Goal: Navigation & Orientation: Understand site structure

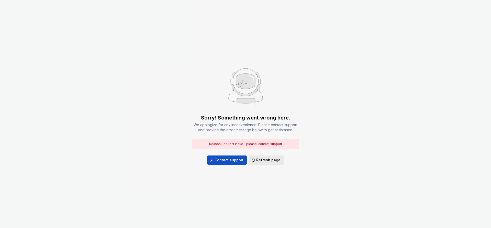
click at [263, 159] on span "Refresh page" at bounding box center [268, 160] width 24 height 5
click at [253, 162] on button "Refresh page" at bounding box center [266, 160] width 35 height 9
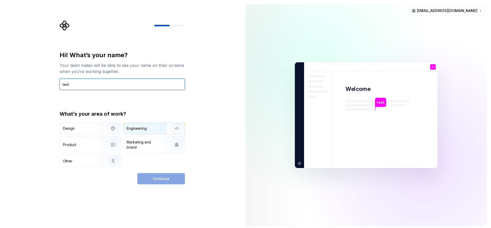
type input "test"
click at [138, 129] on div "Engineering" at bounding box center [137, 128] width 20 height 5
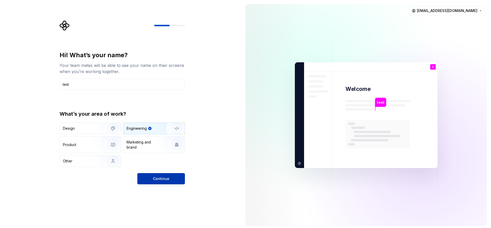
click at [161, 180] on span "Continue" at bounding box center [161, 178] width 16 height 5
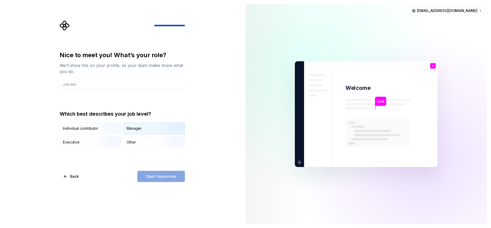
click at [133, 129] on div "Manager" at bounding box center [134, 128] width 15 height 5
click at [86, 70] on div "We’ll show this on your profile, so your team mates know what you do." at bounding box center [122, 68] width 125 height 12
click at [89, 82] on input "text" at bounding box center [122, 84] width 125 height 11
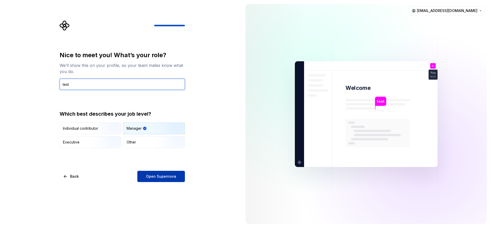
type input "test"
click at [165, 177] on span "Open Supernova" at bounding box center [161, 176] width 30 height 5
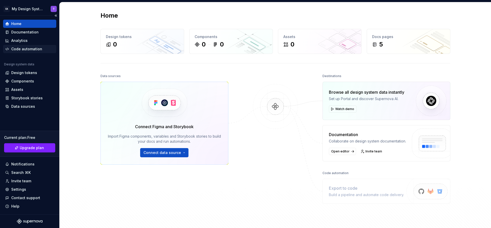
click at [19, 50] on div "Code automation" at bounding box center [26, 49] width 31 height 5
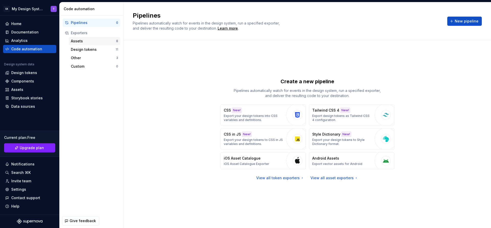
click at [77, 40] on div "Assets" at bounding box center [93, 41] width 45 height 5
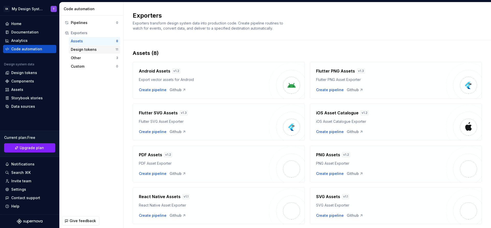
click at [89, 52] on div "Design tokens" at bounding box center [93, 49] width 45 height 5
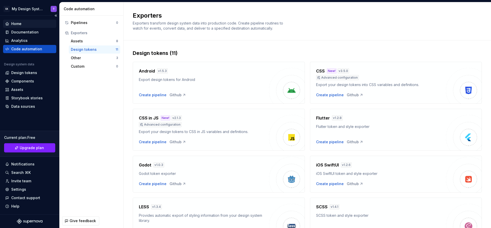
click at [22, 24] on div "Home" at bounding box center [29, 23] width 49 height 5
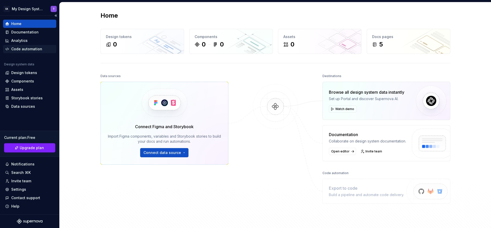
click at [21, 49] on div "Code automation" at bounding box center [26, 49] width 31 height 5
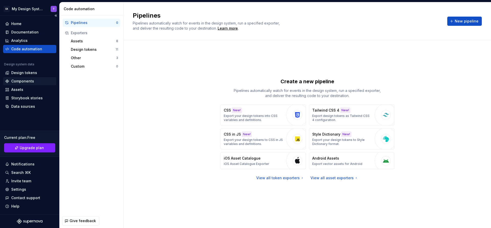
click at [22, 84] on div "Components" at bounding box center [29, 81] width 53 height 8
click at [30, 102] on div "Storybook stories" at bounding box center [29, 98] width 53 height 8
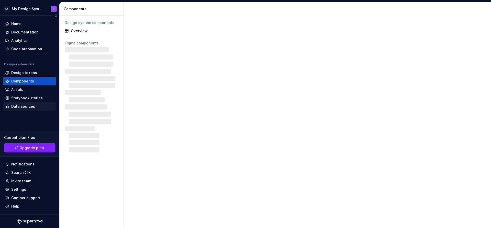
click at [24, 105] on div "Data sources" at bounding box center [23, 106] width 24 height 5
